Goal: Find specific page/section: Find specific page/section

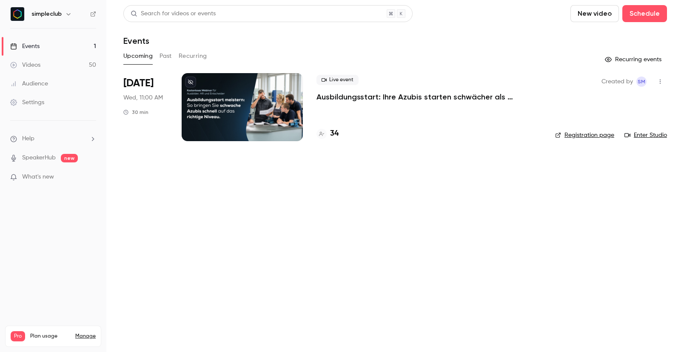
click at [338, 101] on p "Ausbildungsstart: Ihre Azubis starten schwächer als gedacht? ([DATE])" at bounding box center [428, 97] width 225 height 10
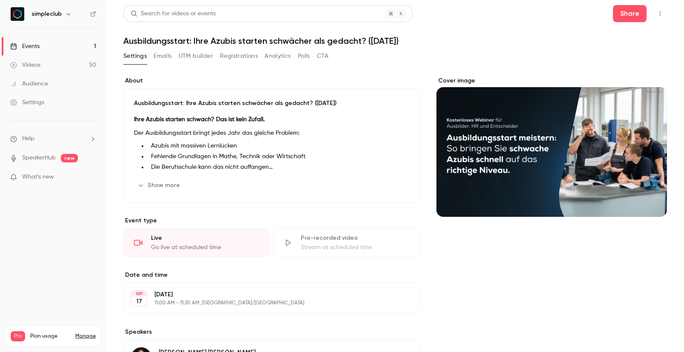
click at [231, 53] on button "Registrations" at bounding box center [239, 56] width 38 height 14
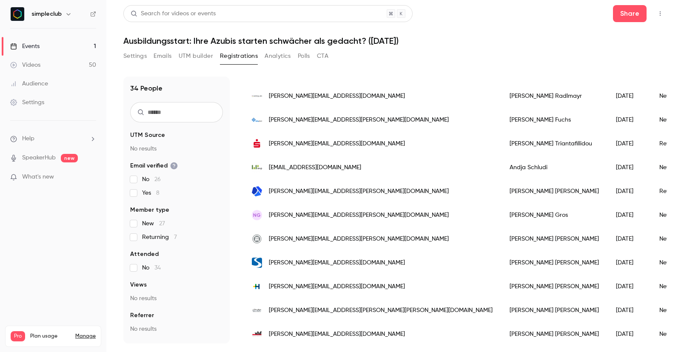
scroll to position [624, 0]
